Goal: Navigation & Orientation: Find specific page/section

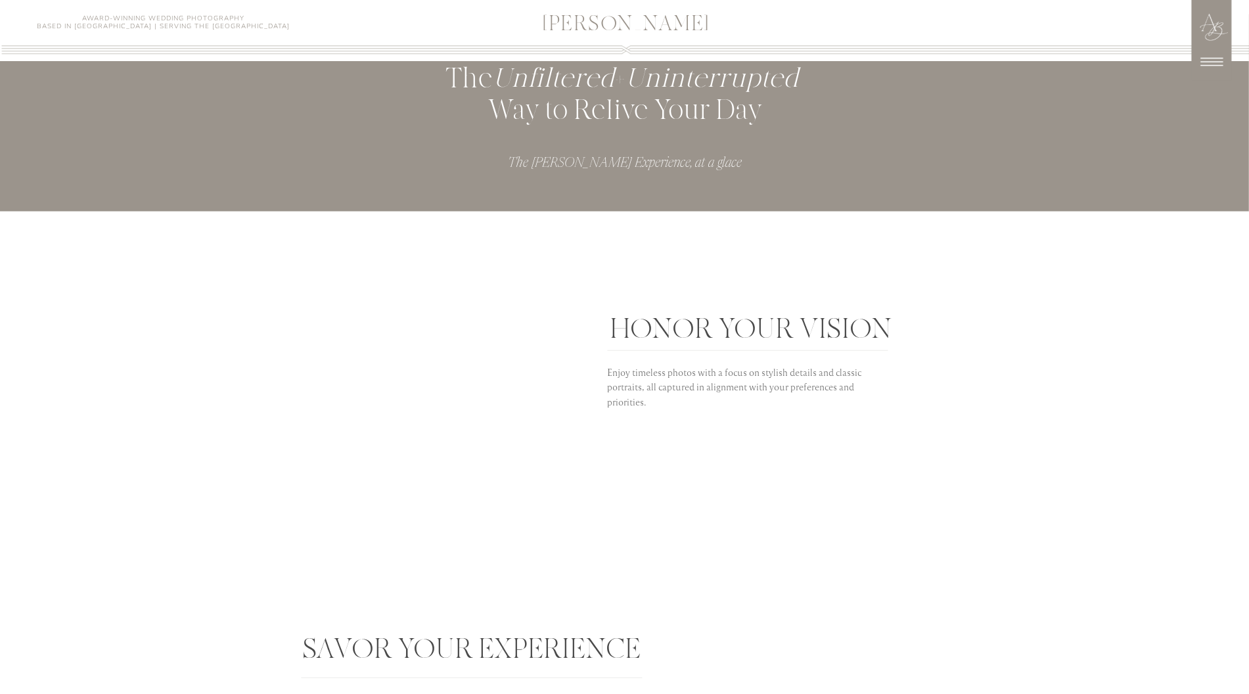
scroll to position [1750, 0]
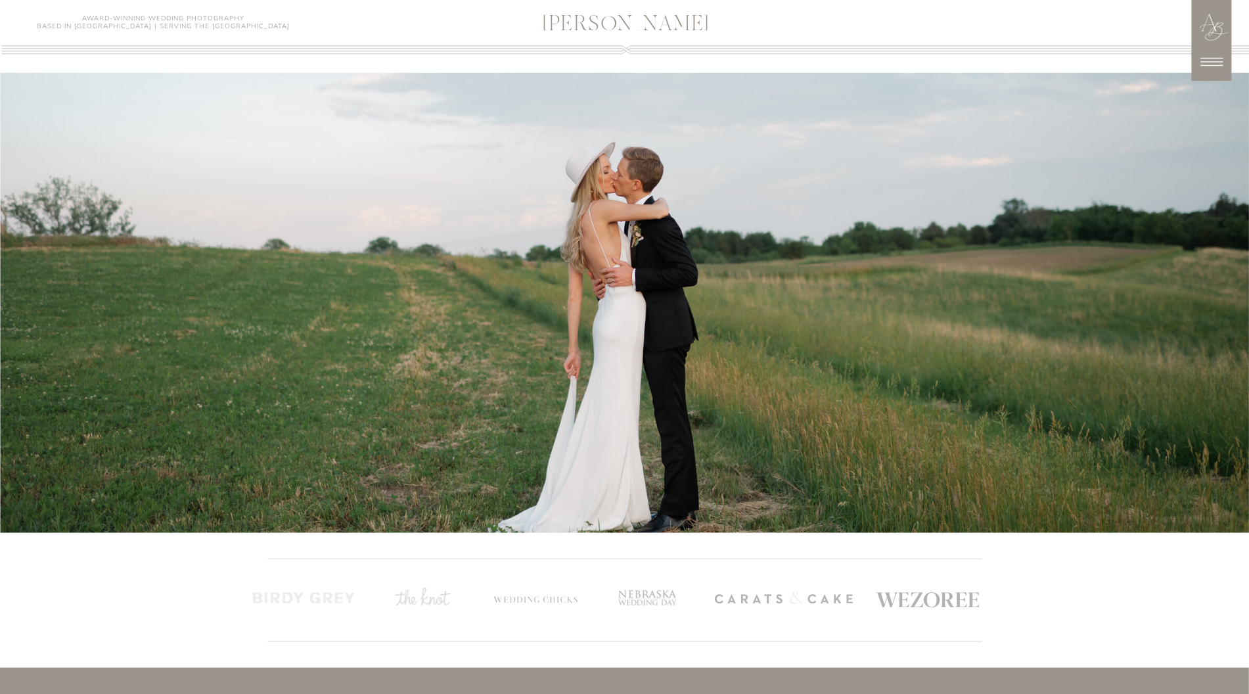
click at [1202, 62] on icon at bounding box center [1212, 62] width 22 height 9
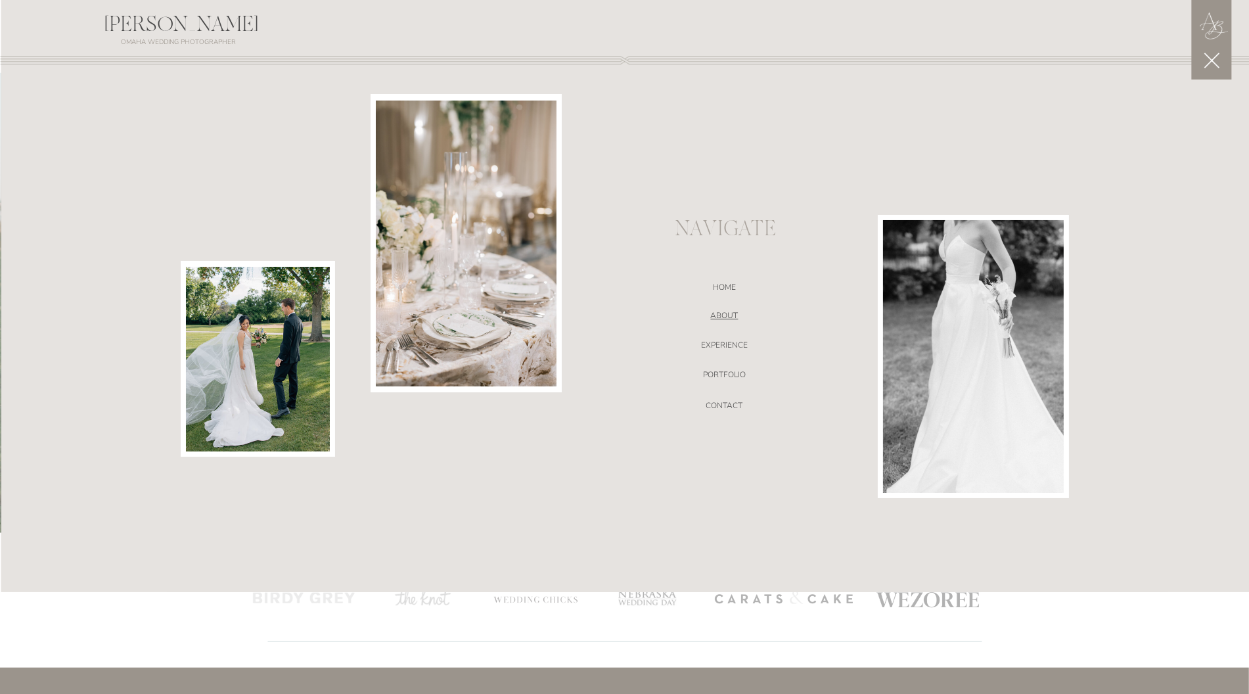
click at [730, 316] on nav "ABOUT" at bounding box center [725, 317] width 279 height 13
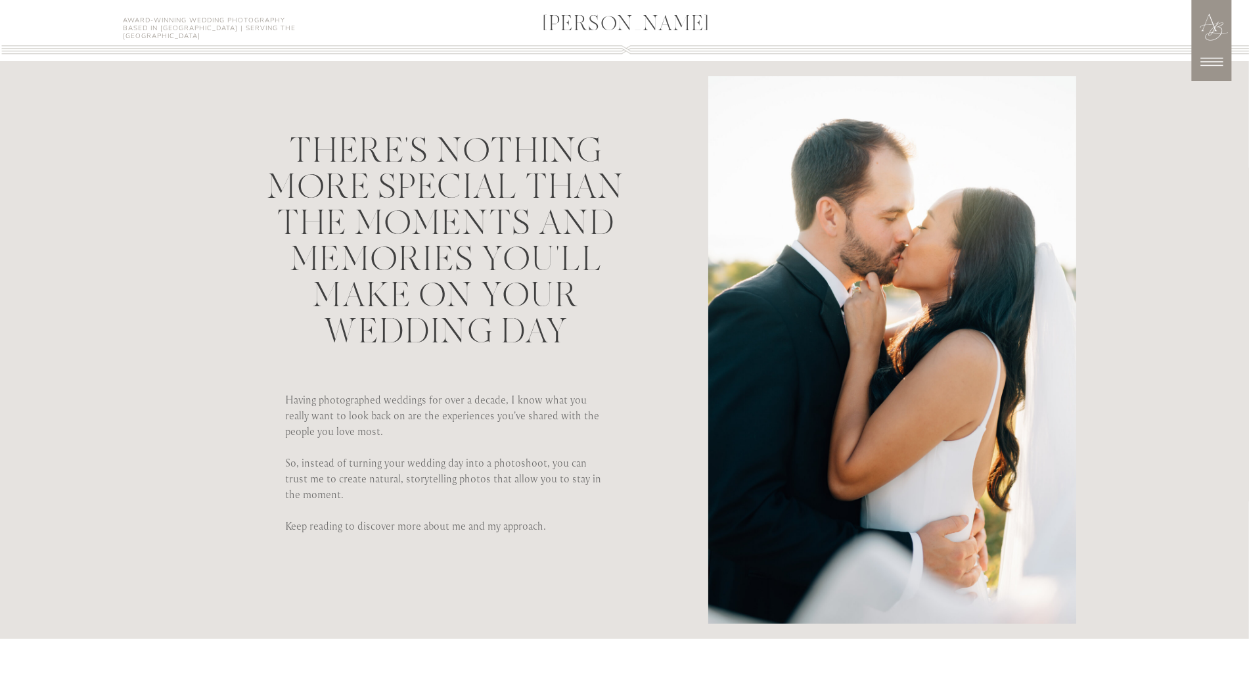
click at [1205, 52] on icon at bounding box center [1211, 61] width 33 height 33
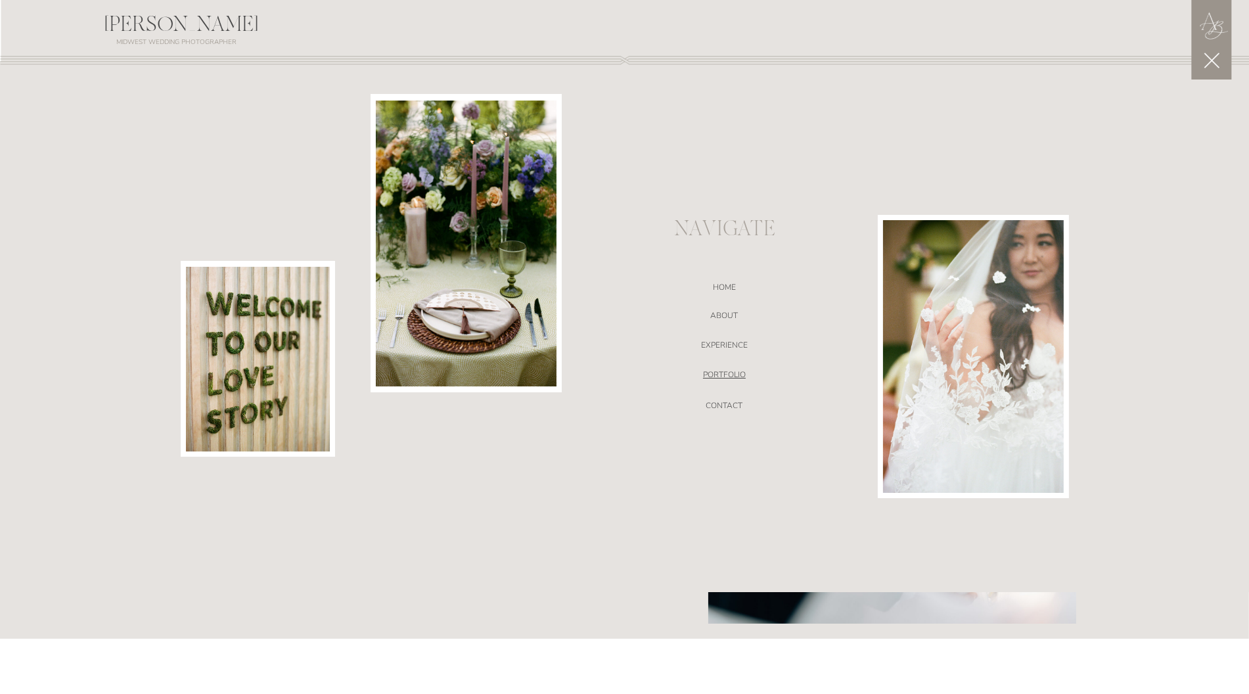
click at [718, 371] on nav "portfolio" at bounding box center [725, 376] width 279 height 13
